Goal: Find specific page/section: Find specific page/section

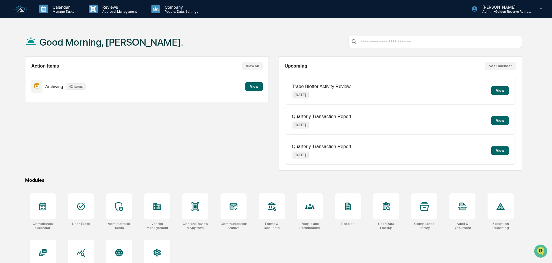
click at [255, 87] on button "View" at bounding box center [254, 86] width 17 height 9
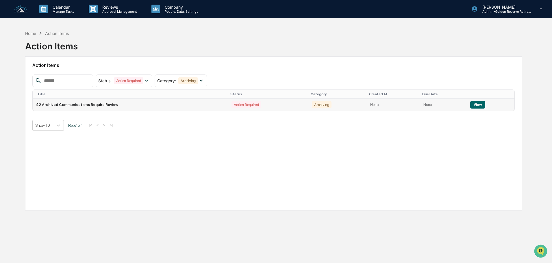
click at [473, 106] on button "View" at bounding box center [478, 105] width 15 height 8
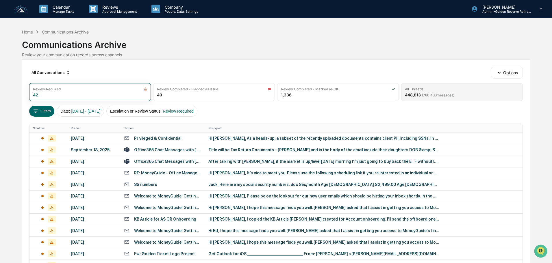
click at [440, 94] on span "( 780,433 messages)" at bounding box center [438, 95] width 32 height 4
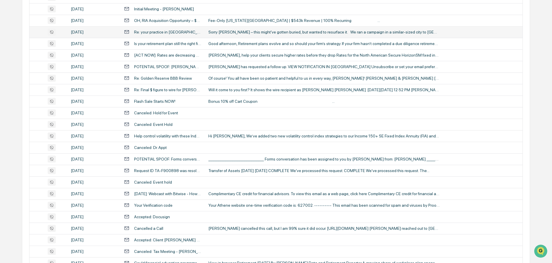
scroll to position [191, 0]
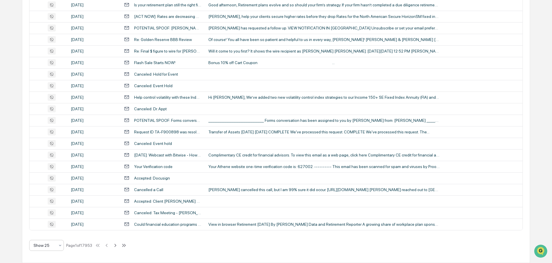
click at [56, 248] on div "Show 25" at bounding box center [44, 246] width 27 height 8
click at [50, 233] on div "Show 100" at bounding box center [47, 231] width 34 height 12
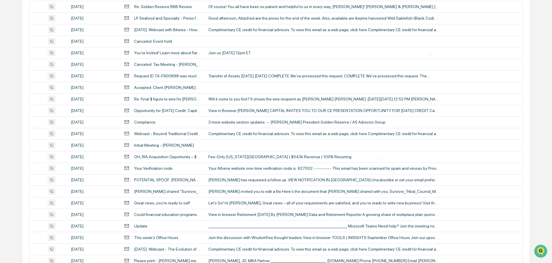
scroll to position [943, 0]
